Goal: Task Accomplishment & Management: Manage account settings

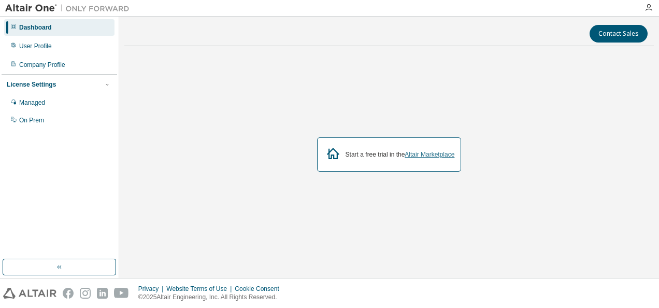
click at [428, 152] on link "Altair Marketplace" at bounding box center [429, 154] width 50 height 7
click at [79, 85] on div "License Settings" at bounding box center [59, 84] width 105 height 9
click at [39, 106] on div "Managed" at bounding box center [32, 102] width 26 height 8
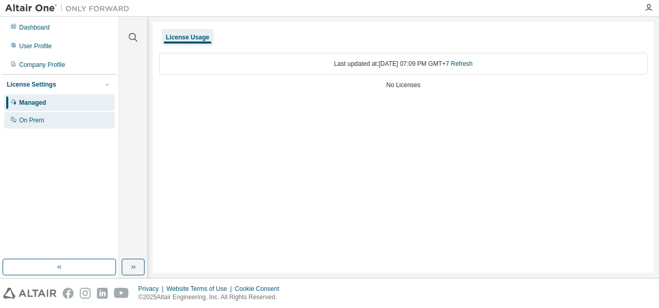
click at [49, 117] on div "On Prem" at bounding box center [59, 120] width 110 height 17
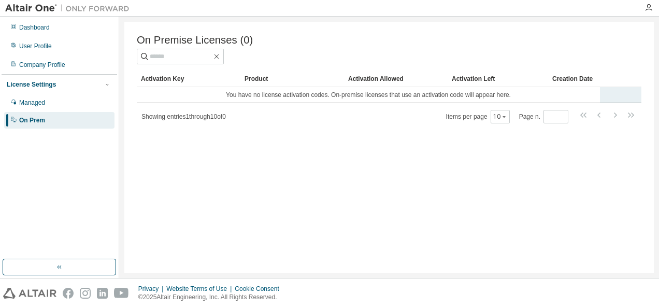
click at [270, 97] on td "You have no license activation codes. On-premise licenses that use an activatio…" at bounding box center [368, 95] width 463 height 16
click at [202, 82] on div "Activation Key" at bounding box center [188, 78] width 95 height 17
click at [43, 11] on img at bounding box center [69, 8] width 129 height 10
click at [36, 24] on div "Dashboard" at bounding box center [34, 27] width 31 height 8
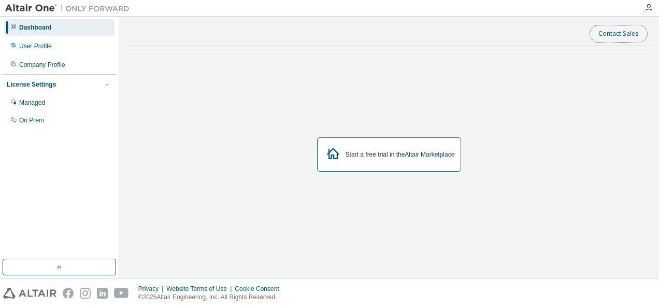
click at [609, 29] on button "Contact Sales" at bounding box center [618, 34] width 58 height 18
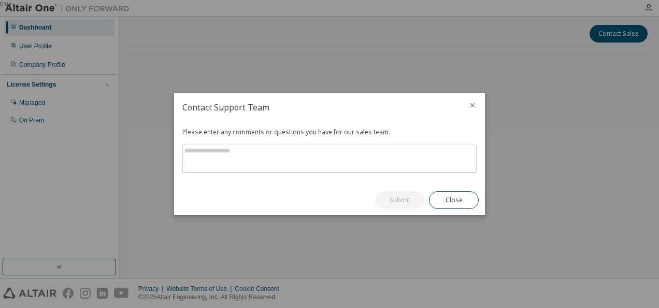
click at [476, 107] on div at bounding box center [472, 106] width 25 height 27
click at [480, 113] on div at bounding box center [472, 106] width 25 height 27
click at [469, 108] on icon "close" at bounding box center [472, 105] width 8 height 8
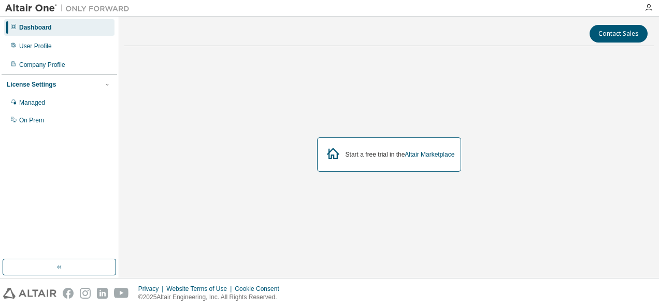
click at [604, 45] on div "Contact Sales Start a free trial in the Altair Marketplace" at bounding box center [388, 147] width 529 height 251
click at [604, 37] on button "Contact Sales" at bounding box center [618, 34] width 58 height 18
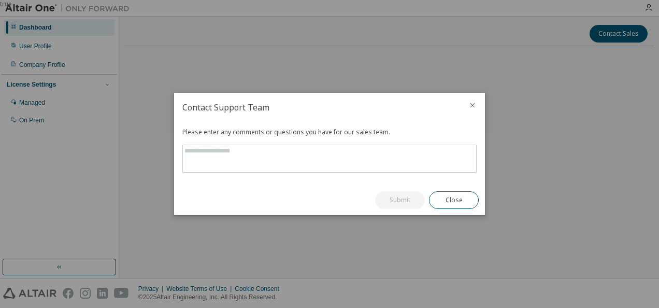
click at [472, 105] on icon "close" at bounding box center [472, 105] width 5 height 5
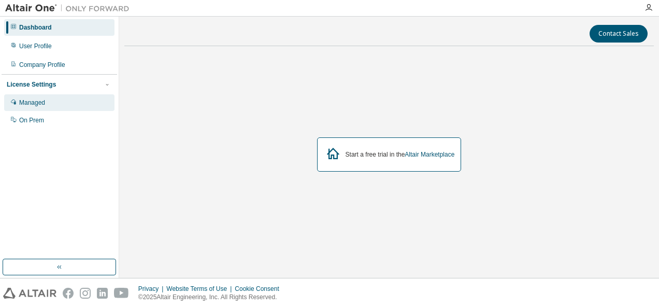
click at [30, 103] on div "Managed" at bounding box center [32, 102] width 26 height 8
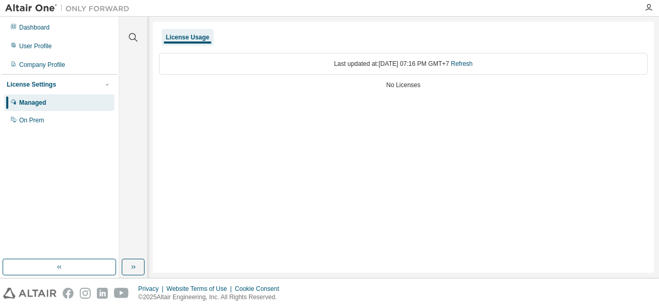
click at [198, 41] on div "License Usage" at bounding box center [188, 37] width 52 height 17
click at [199, 41] on div "License Usage" at bounding box center [188, 37] width 52 height 17
click at [392, 88] on div "No Licenses" at bounding box center [403, 85] width 488 height 8
click at [16, 86] on div "License Settings" at bounding box center [31, 84] width 49 height 8
click at [51, 89] on div "License Settings Managed On Prem" at bounding box center [59, 84] width 115 height 20
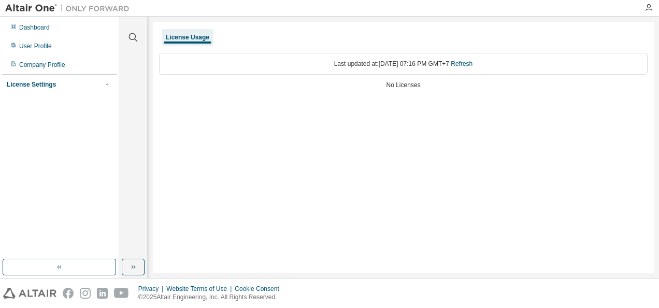
click at [47, 85] on div "License Settings" at bounding box center [31, 84] width 49 height 8
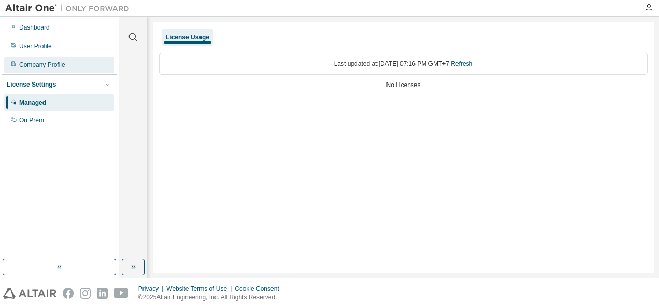
click at [47, 67] on div "Company Profile" at bounding box center [42, 65] width 46 height 8
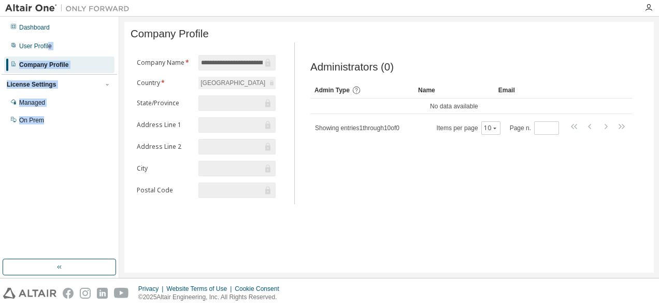
drag, startPoint x: 47, startPoint y: 50, endPoint x: 93, endPoint y: 137, distance: 98.2
click at [93, 137] on div "Dashboard User Profile Company Profile License Settings Managed On Prem" at bounding box center [59, 137] width 115 height 239
drag, startPoint x: 93, startPoint y: 137, endPoint x: 90, endPoint y: 163, distance: 26.1
click at [90, 163] on div "Dashboard User Profile Company Profile License Settings Managed On Prem" at bounding box center [59, 137] width 115 height 239
click at [91, 179] on div "Dashboard User Profile Company Profile License Settings Managed On Prem" at bounding box center [59, 137] width 115 height 239
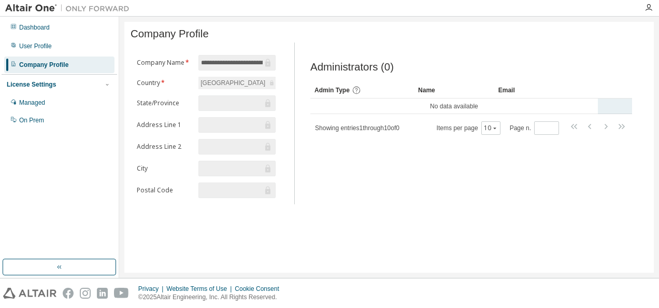
click at [373, 109] on td "No data available" at bounding box center [453, 106] width 287 height 16
click at [417, 110] on td "No data available" at bounding box center [453, 106] width 287 height 16
click at [434, 98] on div "Name" at bounding box center [454, 90] width 72 height 17
click at [234, 104] on input "text" at bounding box center [232, 103] width 62 height 10
click at [233, 136] on form "**********" at bounding box center [206, 126] width 139 height 143
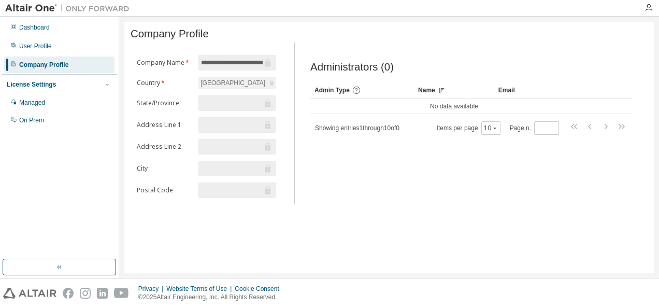
drag, startPoint x: 222, startPoint y: 153, endPoint x: 219, endPoint y: 184, distance: 30.7
click at [221, 173] on form "**********" at bounding box center [206, 126] width 139 height 143
click at [207, 166] on input "text" at bounding box center [232, 168] width 62 height 10
click at [213, 185] on input "text" at bounding box center [232, 190] width 62 height 10
click at [212, 185] on input "text" at bounding box center [232, 190] width 62 height 10
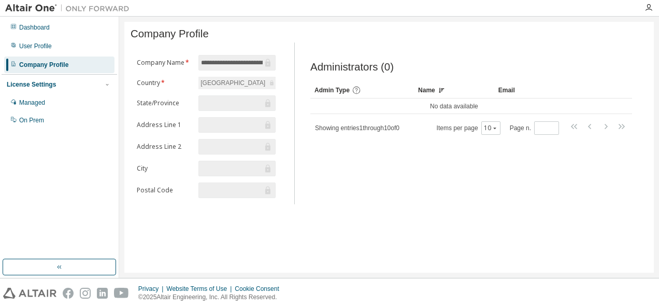
click at [212, 185] on input "text" at bounding box center [232, 190] width 62 height 10
click at [212, 146] on input "text" at bounding box center [232, 146] width 62 height 10
click at [71, 270] on button "button" at bounding box center [59, 266] width 113 height 17
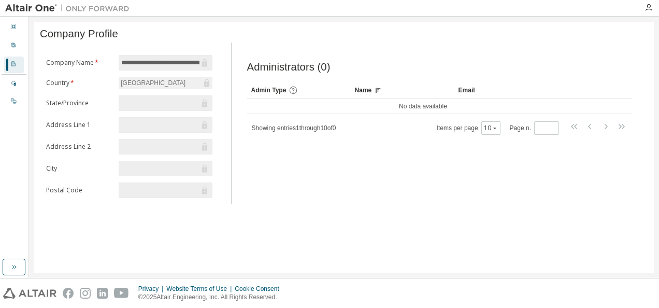
click at [172, 68] on input "**********" at bounding box center [160, 62] width 78 height 10
drag, startPoint x: 172, startPoint y: 68, endPoint x: 168, endPoint y: 108, distance: 39.6
click at [168, 108] on form "**********" at bounding box center [129, 126] width 166 height 143
drag, startPoint x: 168, startPoint y: 108, endPoint x: 166, endPoint y: 146, distance: 37.9
click at [166, 142] on form "**********" at bounding box center [129, 126] width 166 height 143
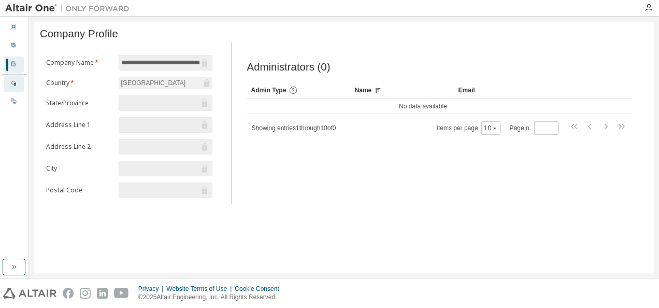
click at [9, 85] on div "Managed" at bounding box center [14, 84] width 20 height 17
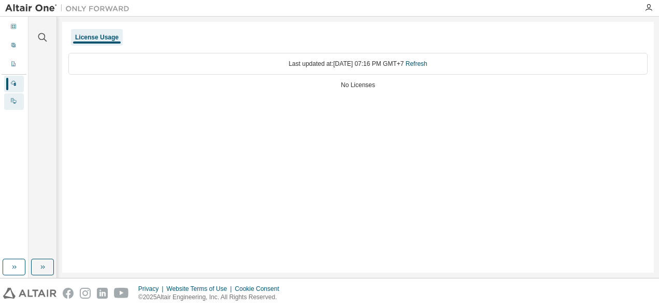
click at [11, 99] on icon at bounding box center [13, 100] width 5 height 5
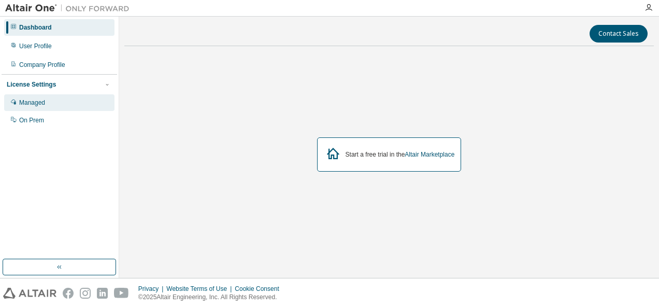
click at [52, 106] on div "Managed" at bounding box center [59, 102] width 110 height 17
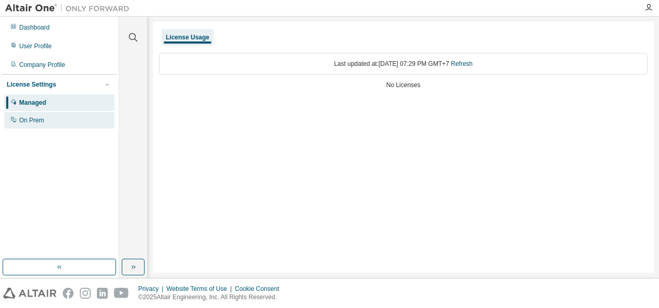
click at [53, 115] on div "On Prem" at bounding box center [59, 120] width 110 height 17
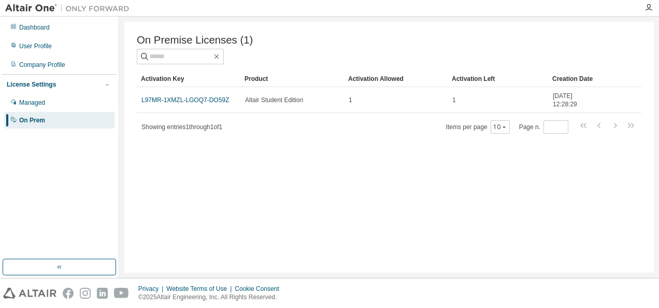
click at [30, 9] on img at bounding box center [69, 8] width 129 height 10
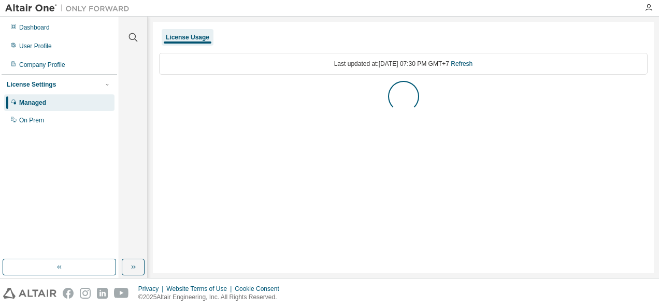
click at [20, 4] on img at bounding box center [69, 8] width 129 height 10
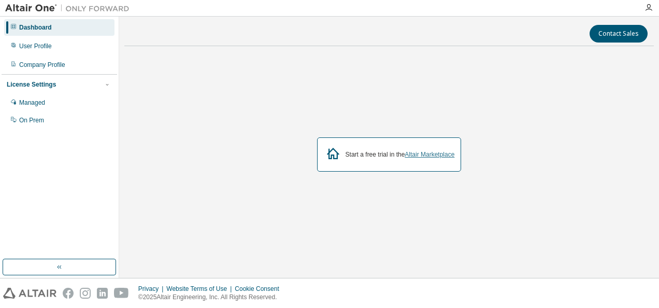
click at [412, 157] on link "Altair Marketplace" at bounding box center [429, 154] width 50 height 7
